Goal: Information Seeking & Learning: Learn about a topic

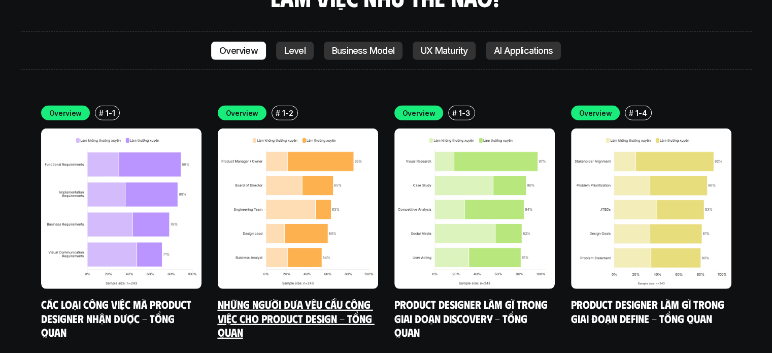
scroll to position [2861, 0]
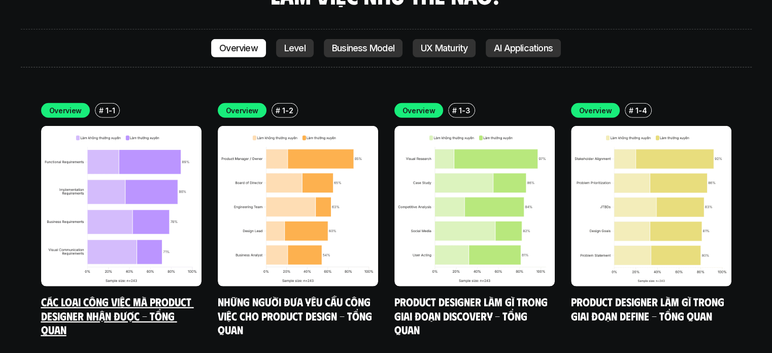
click at [181, 188] on img at bounding box center [121, 206] width 160 height 160
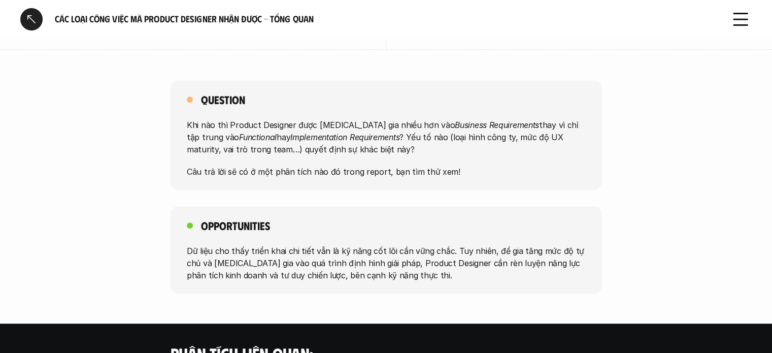
scroll to position [786, 0]
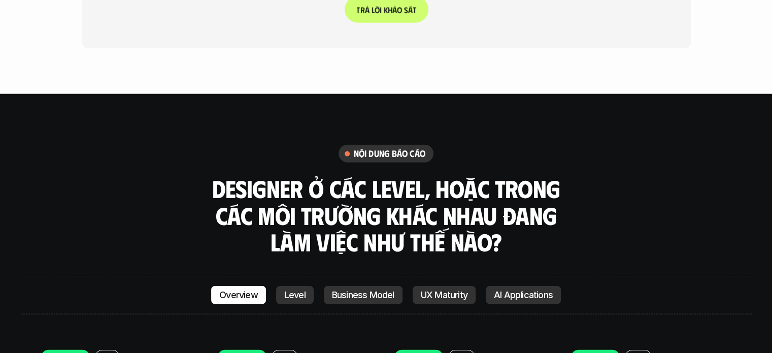
scroll to position [2664, 0]
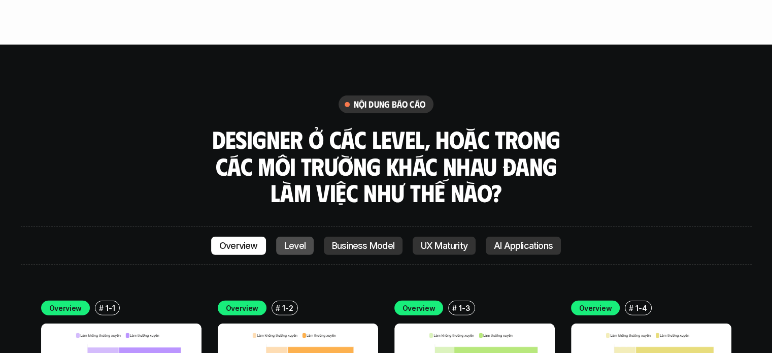
click at [302, 241] on p "Level" at bounding box center [294, 246] width 21 height 10
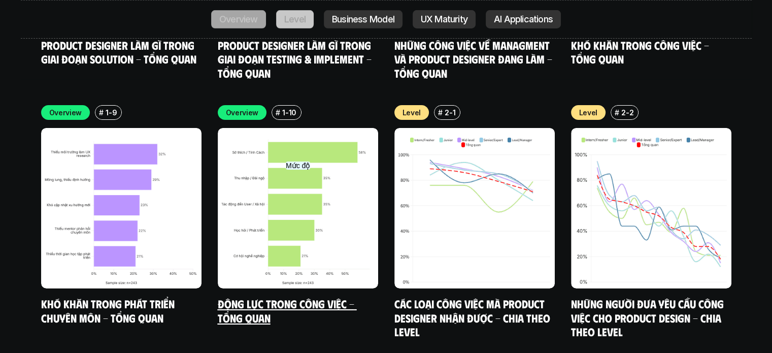
scroll to position [3386, 0]
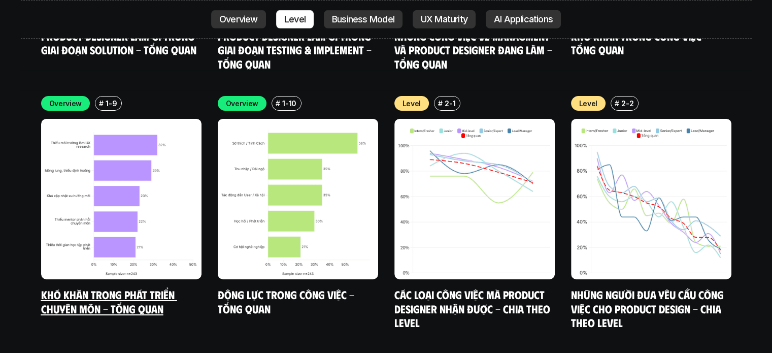
click at [91, 161] on img at bounding box center [121, 199] width 160 height 160
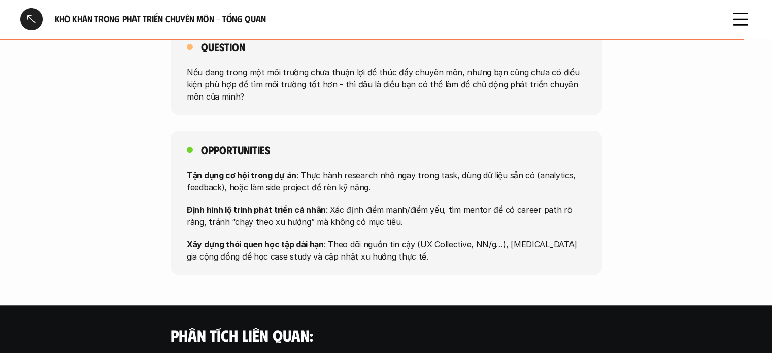
scroll to position [761, 0]
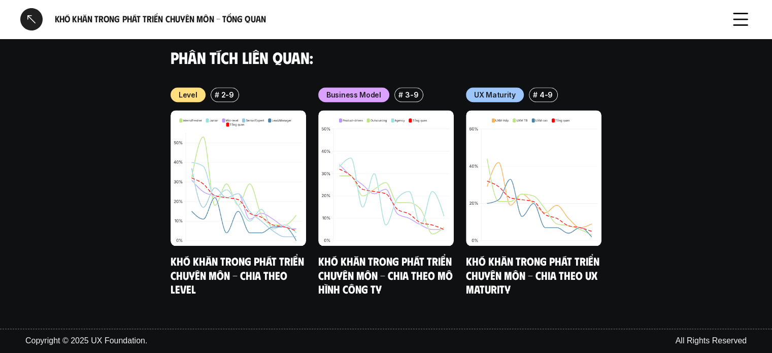
scroll to position [3386, 0]
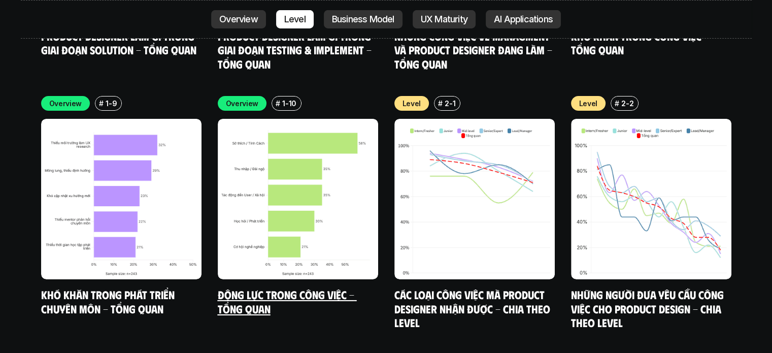
click at [288, 120] on img at bounding box center [298, 199] width 160 height 160
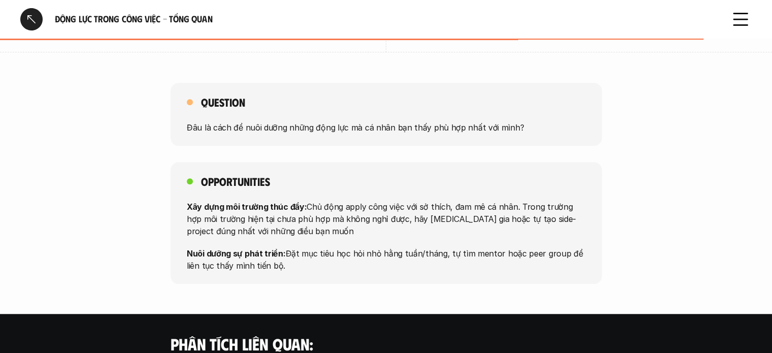
scroll to position [812, 0]
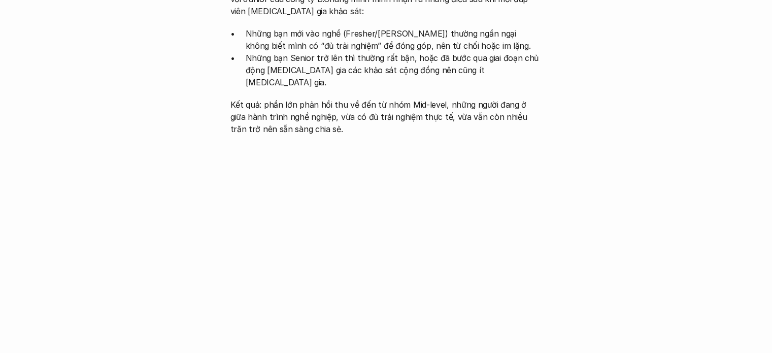
scroll to position [3386, 0]
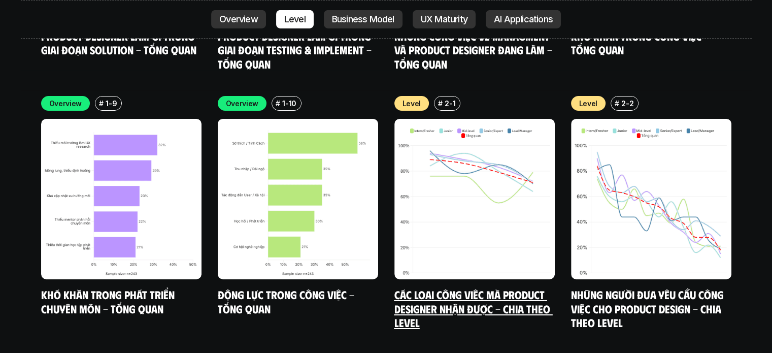
click at [459, 126] on img at bounding box center [474, 199] width 160 height 160
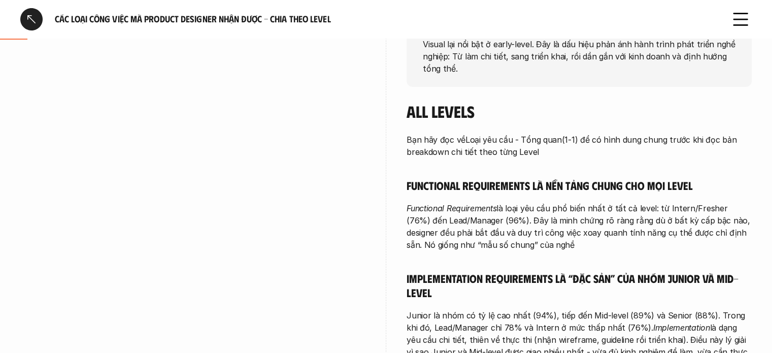
scroll to position [152, 0]
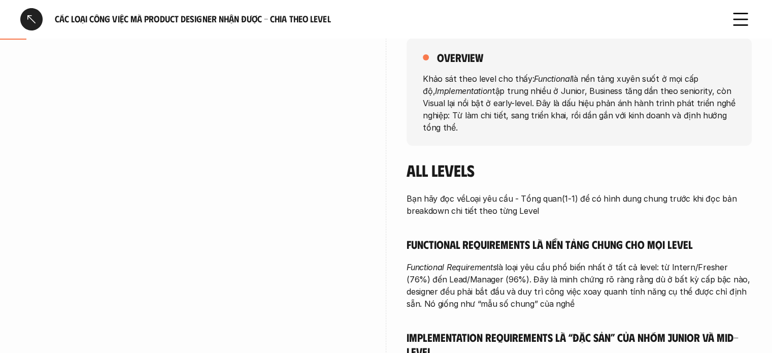
click at [33, 16] on div at bounding box center [31, 19] width 22 height 22
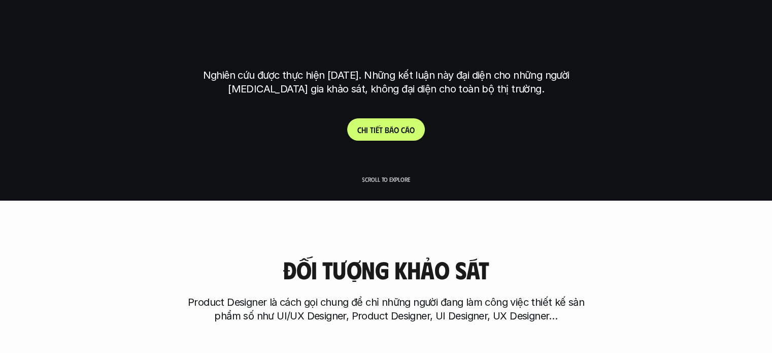
scroll to position [2858, 0]
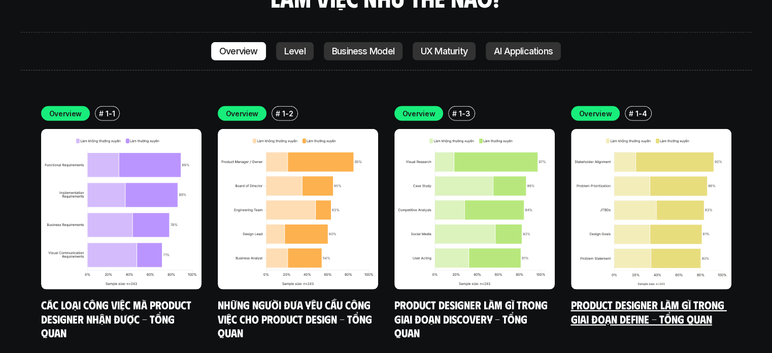
click at [634, 161] on img at bounding box center [651, 209] width 160 height 160
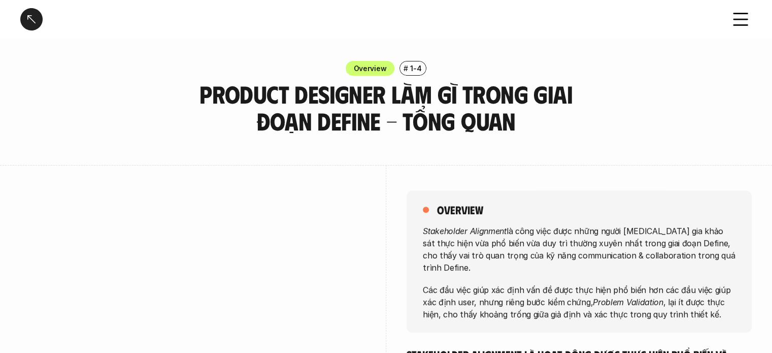
click at [297, 119] on h3 "Product Designer làm gì trong giai đoạn Define - Tổng quan" at bounding box center [386, 108] width 431 height 54
drag, startPoint x: 292, startPoint y: 121, endPoint x: 382, endPoint y: 128, distance: 90.6
click at [382, 128] on h3 "Product Designer làm gì trong giai đoạn Define - Tổng quan" at bounding box center [386, 108] width 431 height 54
click at [442, 118] on h3 "Product Designer làm gì trong giai đoạn Define - Tổng quan" at bounding box center [386, 108] width 431 height 54
click at [447, 207] on h5 "overview" at bounding box center [460, 210] width 46 height 14
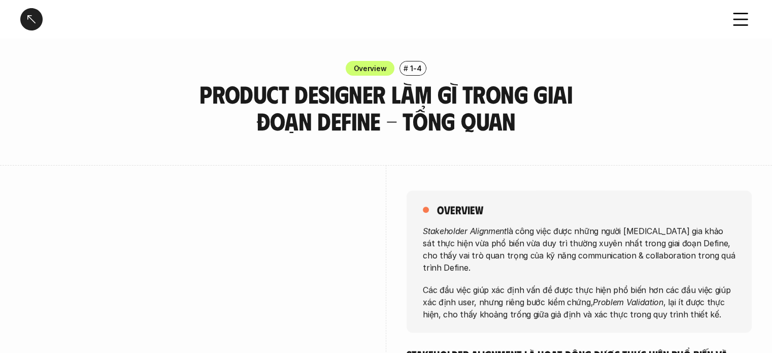
click at [460, 98] on h3 "Product Designer làm gì trong giai đoạn Define - Tổng quan" at bounding box center [386, 108] width 431 height 54
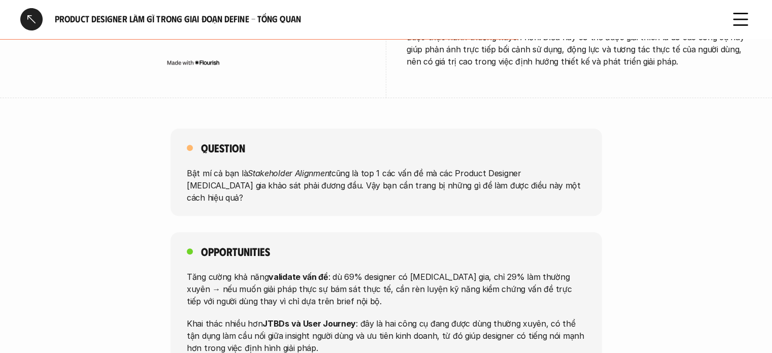
scroll to position [964, 0]
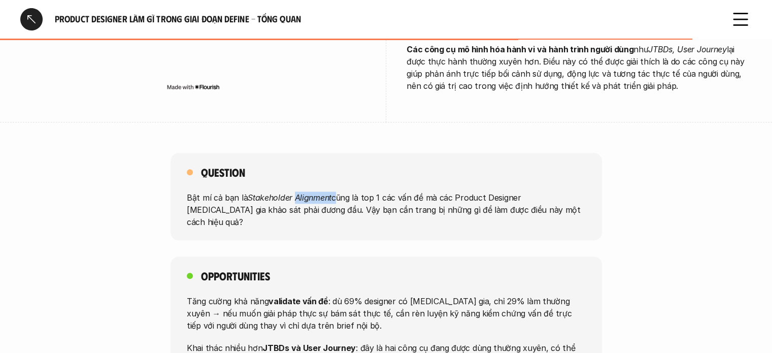
drag, startPoint x: 293, startPoint y: 147, endPoint x: 333, endPoint y: 153, distance: 40.5
click at [333, 191] on p "Bật mí cả bạn là Stakeholder Alignment cũng là top 1 các vấn đề mà các Product …" at bounding box center [386, 209] width 399 height 37
click at [331, 170] on img at bounding box center [334, 168] width 14 height 14
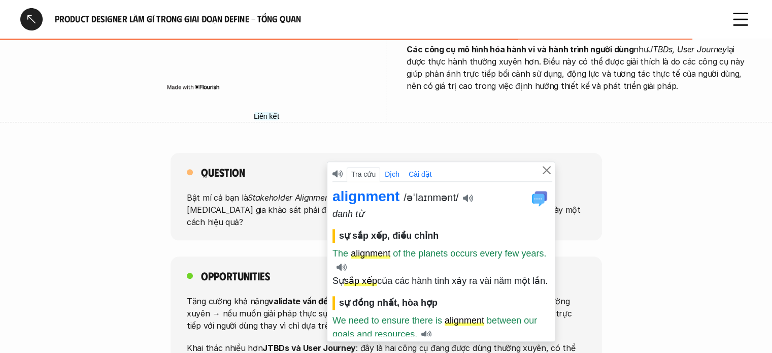
click at [268, 192] on em "Stakeholder Alignment" at bounding box center [290, 197] width 84 height 10
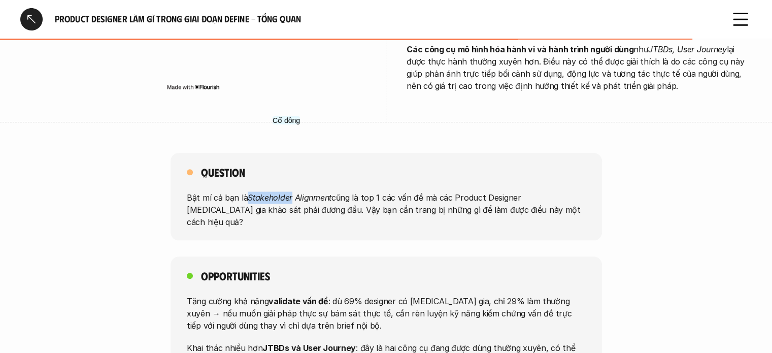
drag, startPoint x: 250, startPoint y: 149, endPoint x: 290, endPoint y: 148, distance: 40.1
click at [290, 192] on em "Stakeholder Alignment" at bounding box center [290, 197] width 84 height 10
click at [292, 162] on img at bounding box center [291, 163] width 14 height 14
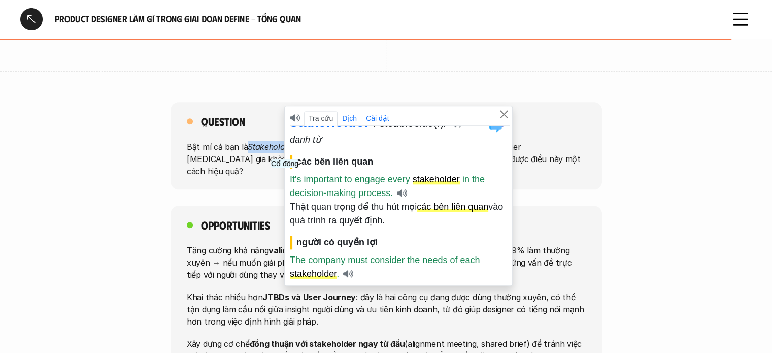
scroll to position [11, 0]
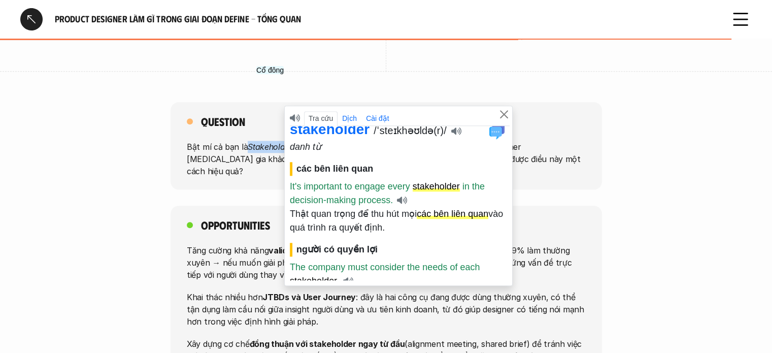
click at [274, 142] on em "Stakeholder Alignment" at bounding box center [290, 147] width 84 height 10
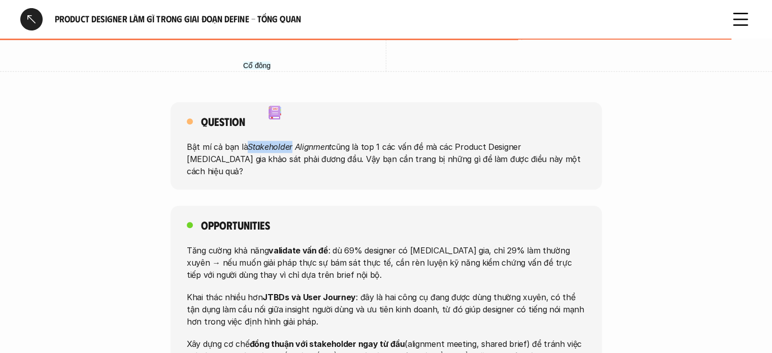
click at [261, 142] on em "Stakeholder Alignment" at bounding box center [290, 147] width 84 height 10
drag, startPoint x: 248, startPoint y: 94, endPoint x: 329, endPoint y: 99, distance: 81.9
click at [329, 142] on em "Stakeholder Alignment" at bounding box center [290, 147] width 84 height 10
click at [332, 116] on img at bounding box center [330, 115] width 14 height 14
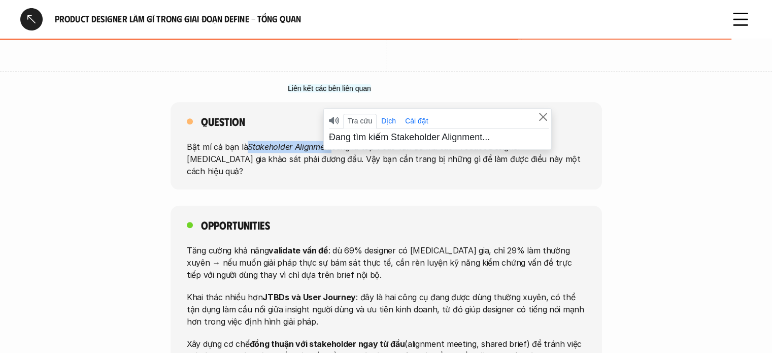
scroll to position [0, 0]
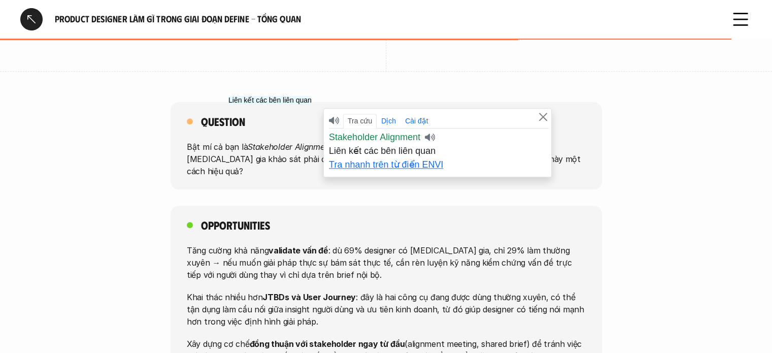
click at [273, 127] on div "Question Bật mí cả bạn là Stakeholder Alignment cũng là top 1 các vấn đề mà các…" at bounding box center [386, 145] width 431 height 87
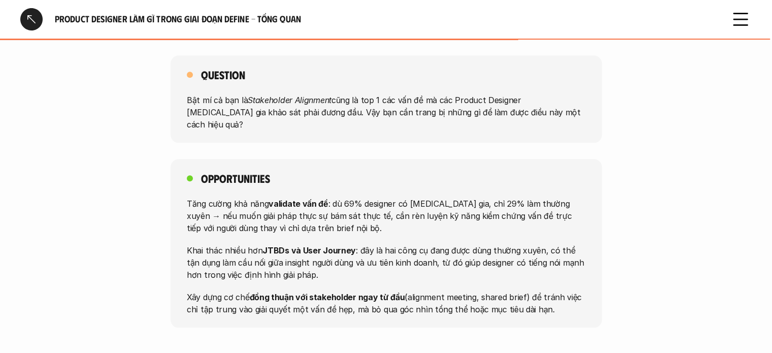
scroll to position [1066, 0]
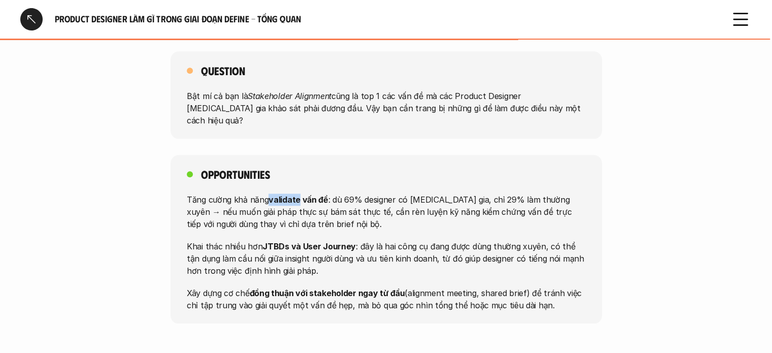
drag, startPoint x: 270, startPoint y: 137, endPoint x: 299, endPoint y: 138, distance: 29.5
click at [299, 194] on strong "validate vấn đề" at bounding box center [299, 199] width 60 height 10
click at [304, 154] on img at bounding box center [300, 153] width 14 height 14
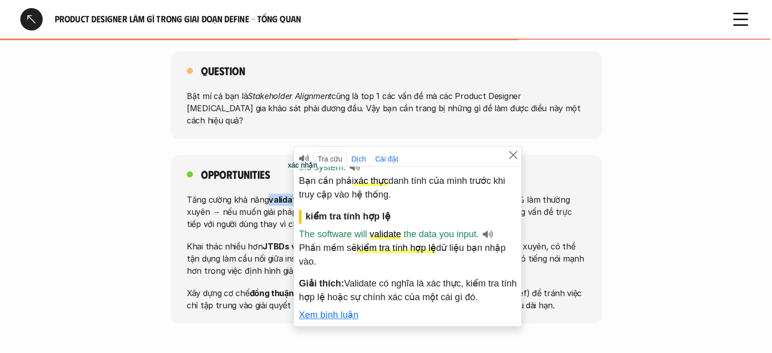
scroll to position [85, 0]
click at [325, 155] on div "Opportunities Tăng cường khả năng validate vấn đề : dù 69% designer có [MEDICAL…" at bounding box center [386, 239] width 431 height 169
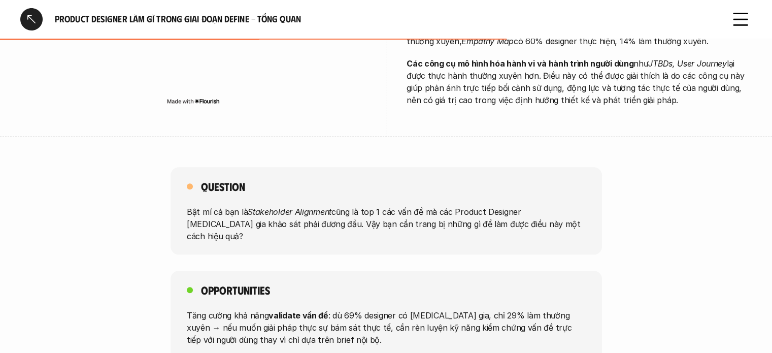
scroll to position [1015, 0]
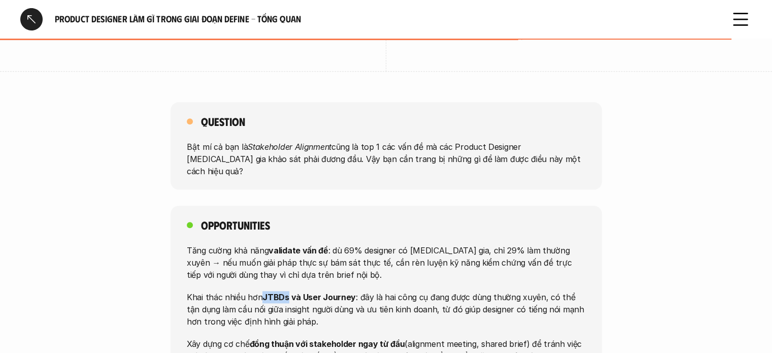
drag, startPoint x: 262, startPoint y: 236, endPoint x: 286, endPoint y: 234, distance: 23.9
click at [286, 291] on strong "JTBDs và User Journey" at bounding box center [308, 296] width 93 height 10
click at [286, 250] on img at bounding box center [287, 250] width 14 height 14
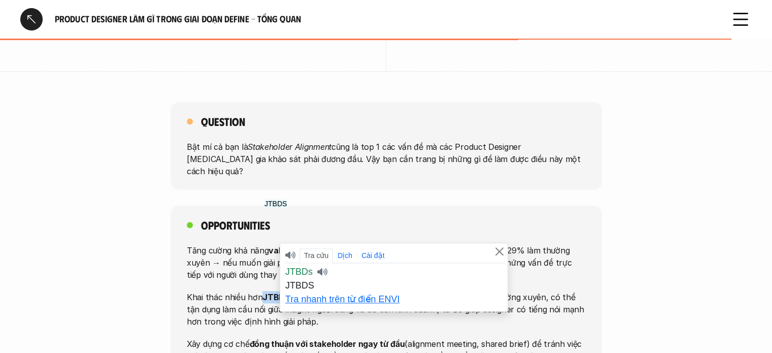
click at [278, 291] on strong "JTBDs và User Journey" at bounding box center [308, 296] width 93 height 10
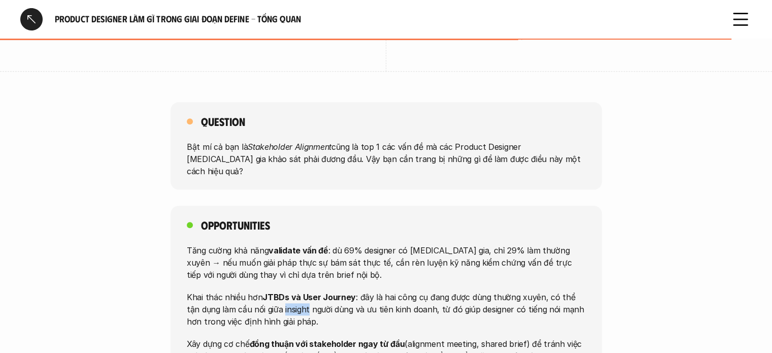
drag, startPoint x: 269, startPoint y: 247, endPoint x: 294, endPoint y: 251, distance: 25.6
click at [294, 290] on p "Khai thác nhiều hơn JTBDs và User Journey : đây là hai công cụ đang được dùng t…" at bounding box center [386, 308] width 399 height 37
click at [296, 290] on p "Khai thác nhiều hơn JTBDs và User Journey : đây là hai công cụ đang được dùng t…" at bounding box center [386, 308] width 399 height 37
drag, startPoint x: 269, startPoint y: 247, endPoint x: 293, endPoint y: 249, distance: 24.5
click at [293, 290] on p "Khai thác nhiều hơn JTBDs và User Journey : đây là hai công cụ đang được dùng t…" at bounding box center [386, 308] width 399 height 37
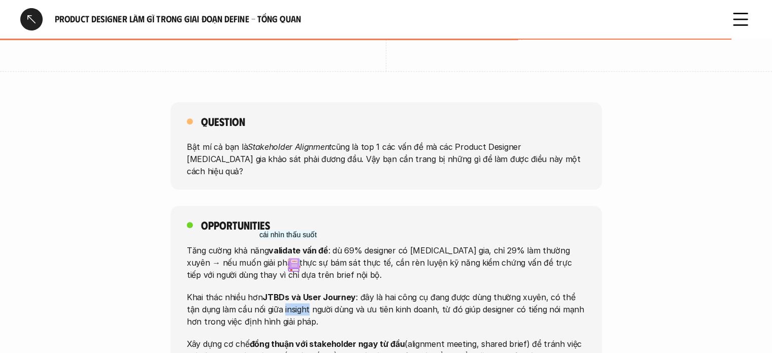
click at [291, 262] on img at bounding box center [294, 265] width 14 height 14
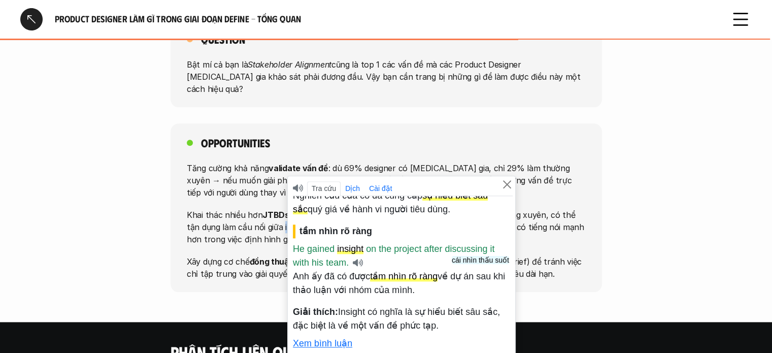
scroll to position [1117, 0]
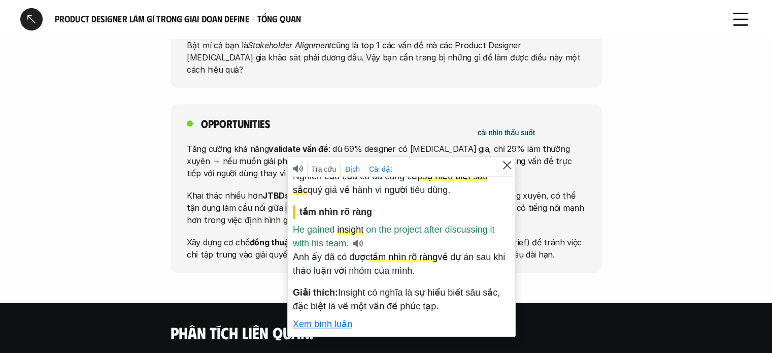
click at [510, 160] on button "Close" at bounding box center [507, 165] width 12 height 12
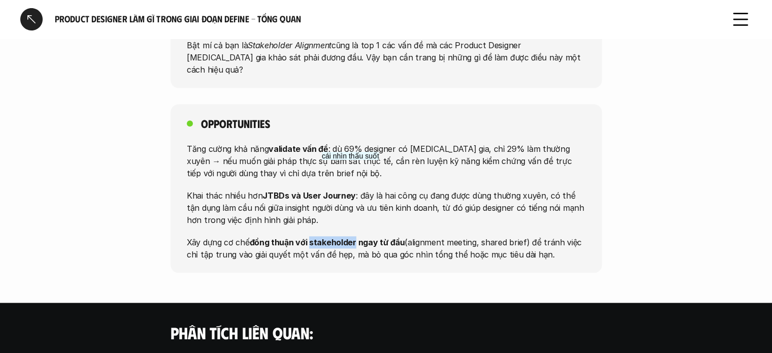
drag, startPoint x: 310, startPoint y: 179, endPoint x: 354, endPoint y: 183, distance: 43.8
click at [354, 237] on strong "đồng thuận với stakeholder ngay từ đầu" at bounding box center [326, 242] width 155 height 10
click at [357, 197] on img at bounding box center [355, 199] width 14 height 14
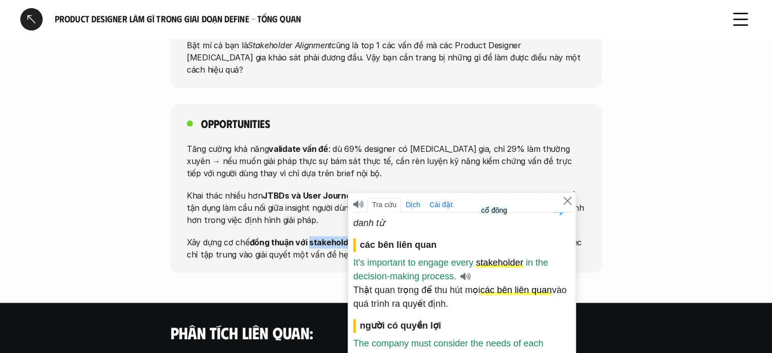
scroll to position [0, 0]
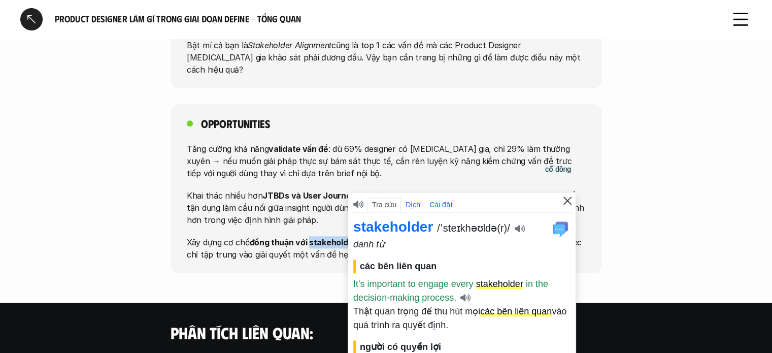
click at [563, 196] on button "Close" at bounding box center [567, 200] width 12 height 12
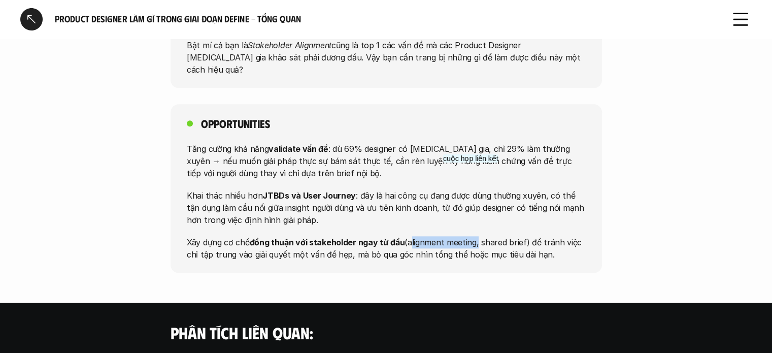
drag, startPoint x: 407, startPoint y: 180, endPoint x: 474, endPoint y: 186, distance: 67.2
click at [474, 236] on p "Xây dựng cơ chế đồng thuận với stakeholder ngay từ đầu (alignment meeting, shar…" at bounding box center [386, 248] width 399 height 24
drag, startPoint x: 479, startPoint y: 178, endPoint x: 524, endPoint y: 183, distance: 45.5
click at [524, 236] on p "Xây dựng cơ chế đồng thuận với stakeholder ngay từ đầu (alignment meeting, shar…" at bounding box center [386, 248] width 399 height 24
